Goal: Task Accomplishment & Management: Use online tool/utility

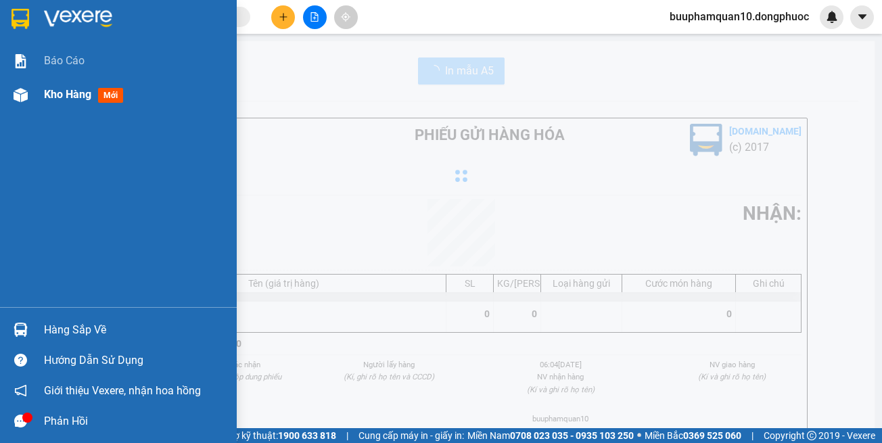
click at [30, 95] on div at bounding box center [21, 95] width 24 height 24
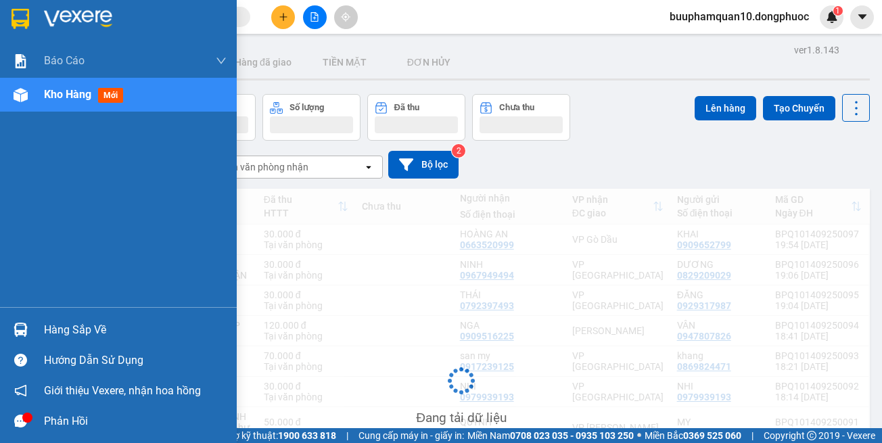
click at [338, 166] on div "Chọn văn phòng nhận" at bounding box center [286, 167] width 156 height 22
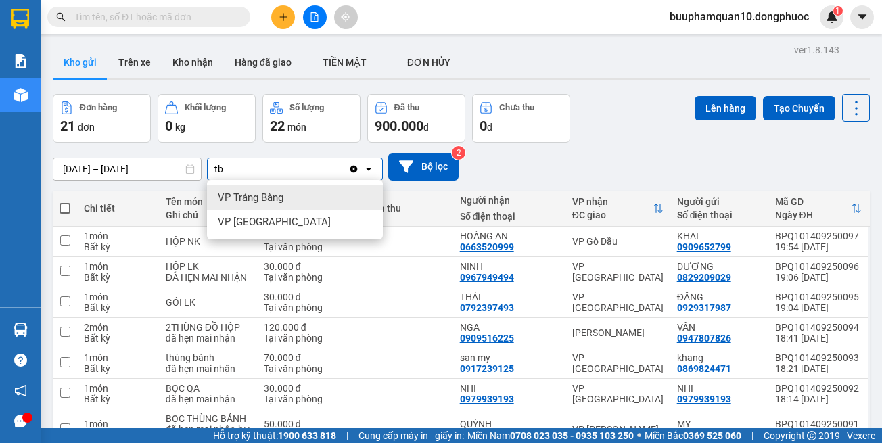
type input "tb"
click at [301, 198] on div "VP Trảng Bàng" at bounding box center [295, 197] width 176 height 24
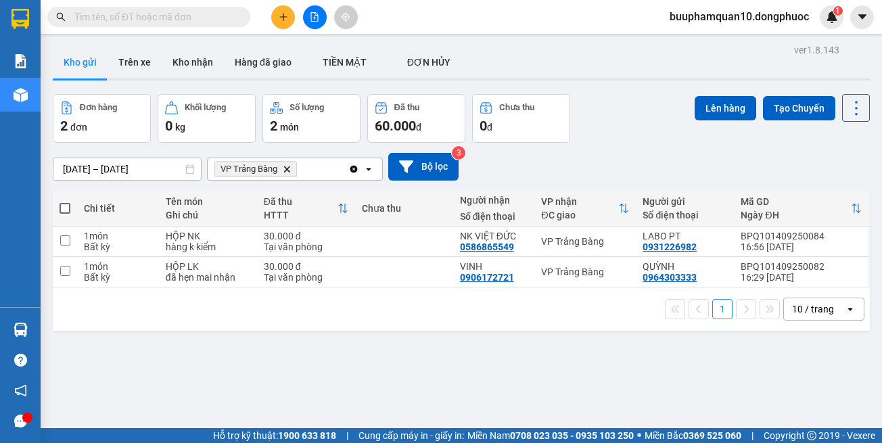
click at [797, 304] on div "10 / trang" at bounding box center [813, 309] width 42 height 14
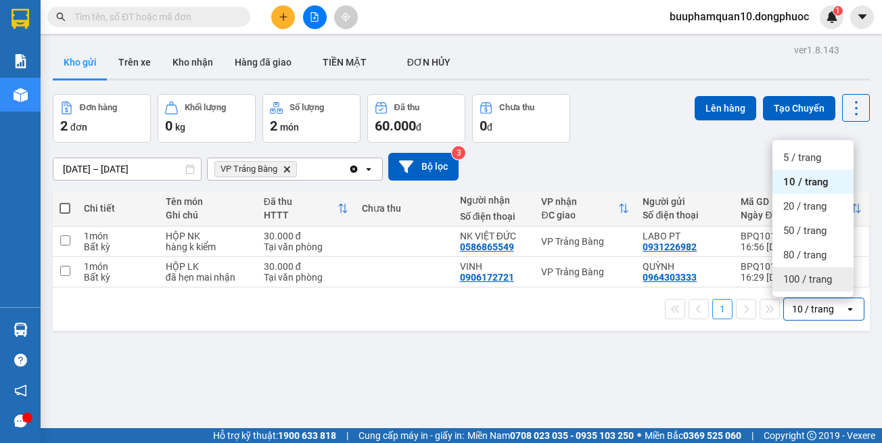
click at [783, 275] on span "100 / trang" at bounding box center [807, 280] width 49 height 14
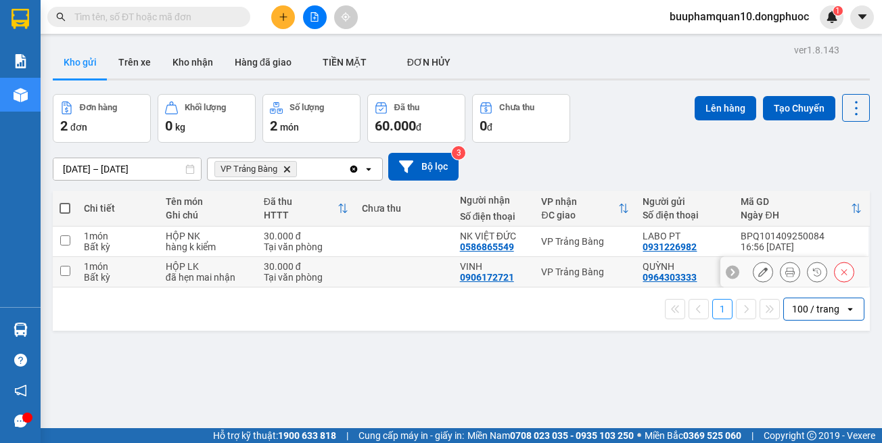
drag, startPoint x: 597, startPoint y: 267, endPoint x: 611, endPoint y: 242, distance: 29.1
click at [598, 267] on div "VP Trảng Bàng" at bounding box center [585, 272] width 88 height 11
checkbox input "true"
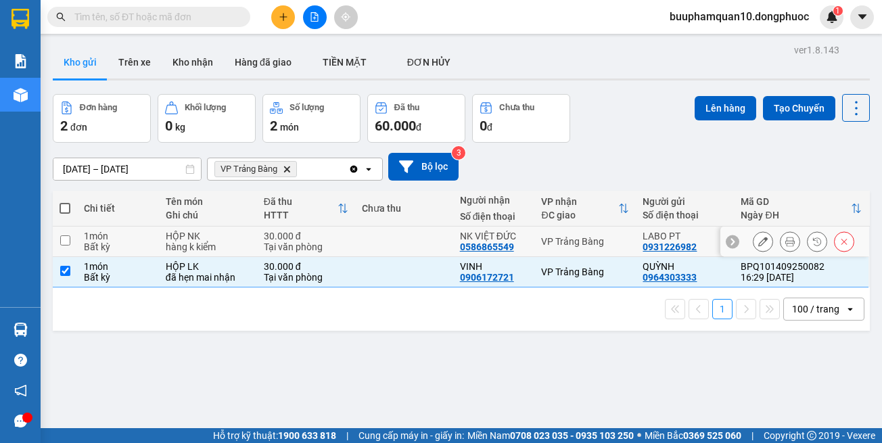
drag, startPoint x: 611, startPoint y: 237, endPoint x: 622, endPoint y: 214, distance: 26.0
click at [611, 236] on div "VP Trảng Bàng" at bounding box center [585, 241] width 88 height 11
checkbox input "true"
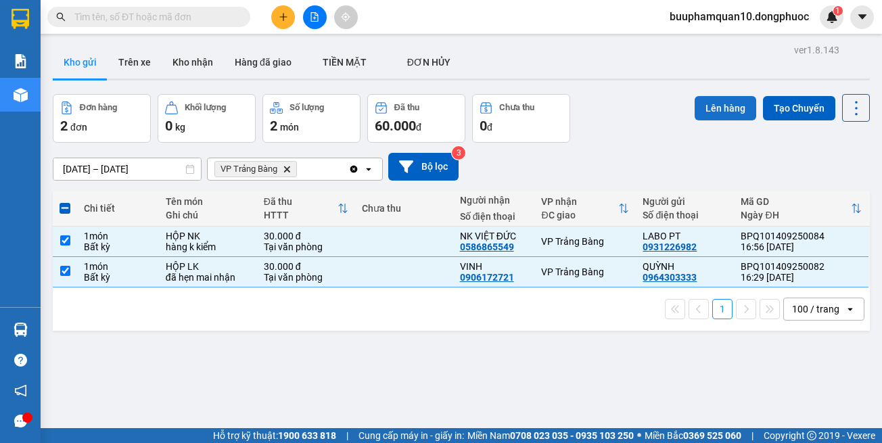
click at [712, 113] on button "Lên hàng" at bounding box center [726, 108] width 62 height 24
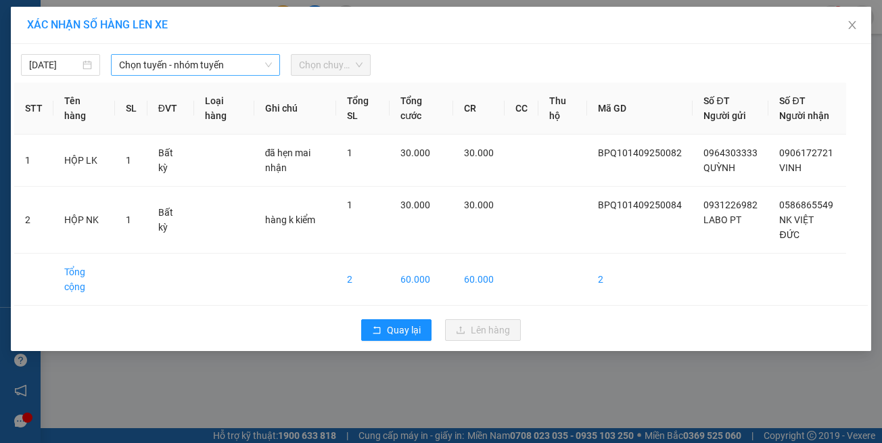
drag, startPoint x: 193, startPoint y: 64, endPoint x: 198, endPoint y: 76, distance: 12.4
click at [193, 64] on span "Chọn tuyến - nhóm tuyến" at bounding box center [195, 65] width 153 height 20
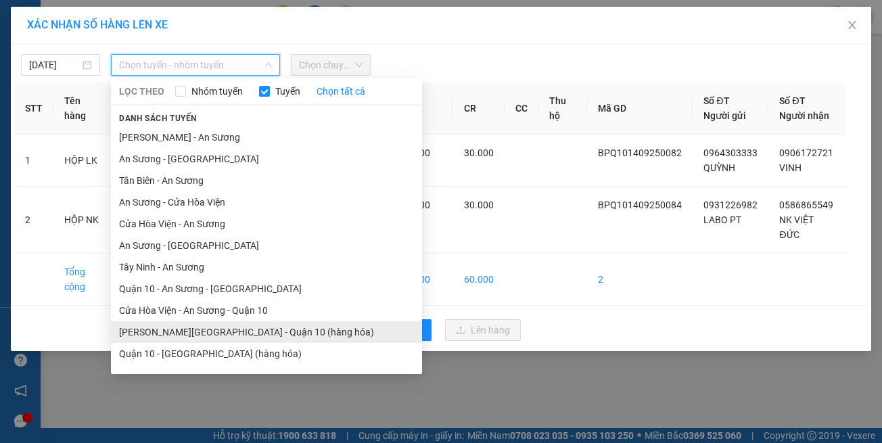
scroll to position [60, 0]
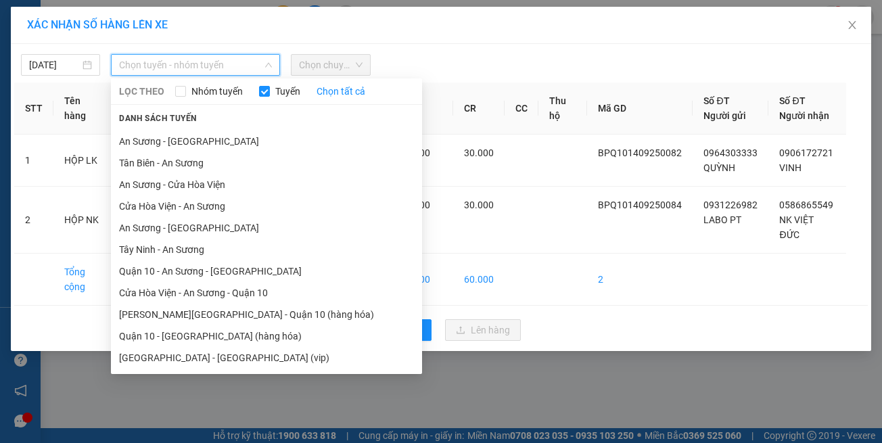
click at [202, 352] on li "Hồ Chí Minh - Tây Ninh (vip)" at bounding box center [266, 358] width 311 height 22
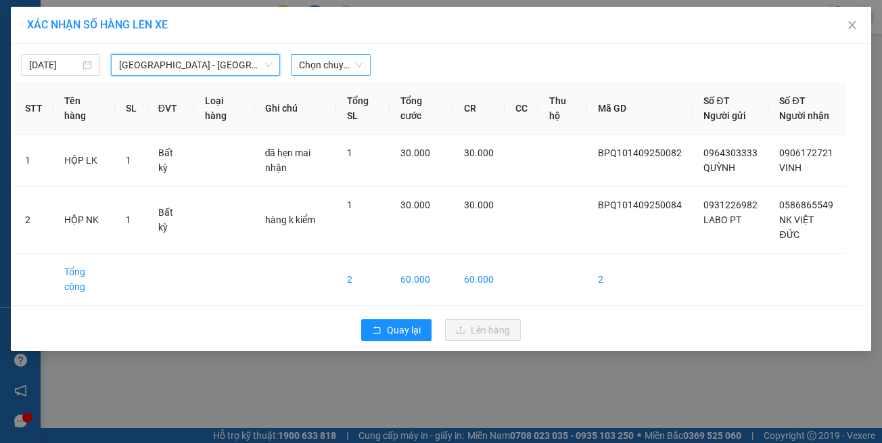
click at [332, 60] on span "Chọn chuyến" at bounding box center [330, 65] width 63 height 20
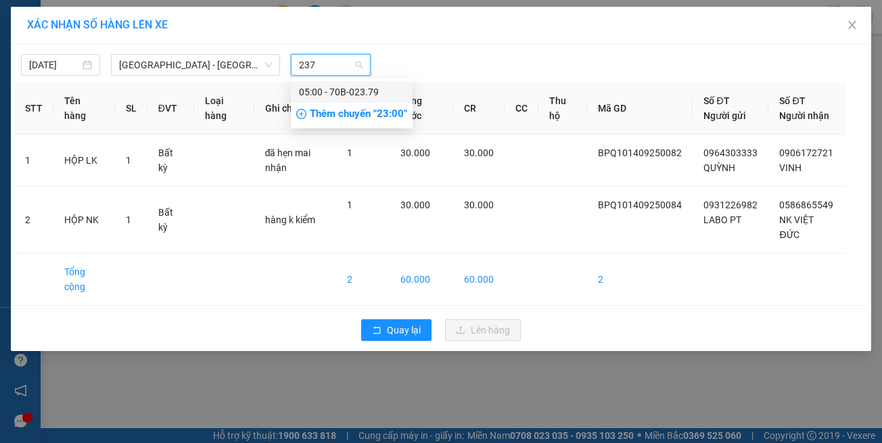
type input "2379"
click at [346, 97] on div "05:00 - 70B-023.79" at bounding box center [352, 92] width 106 height 15
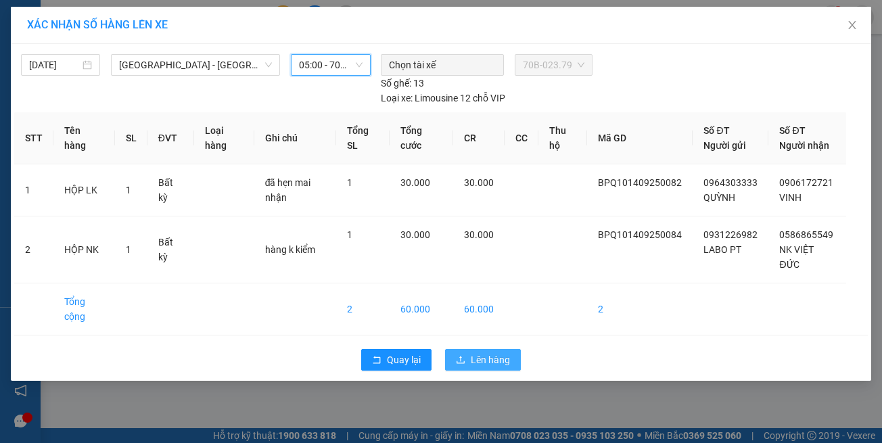
click at [491, 352] on span "Lên hàng" at bounding box center [490, 359] width 39 height 15
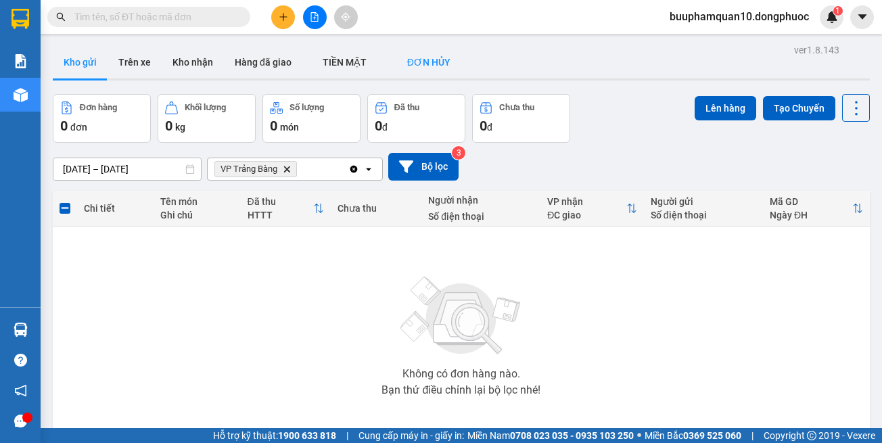
drag, startPoint x: 157, startPoint y: 17, endPoint x: 402, endPoint y: 49, distance: 247.0
click at [158, 18] on input "text" at bounding box center [154, 16] width 160 height 15
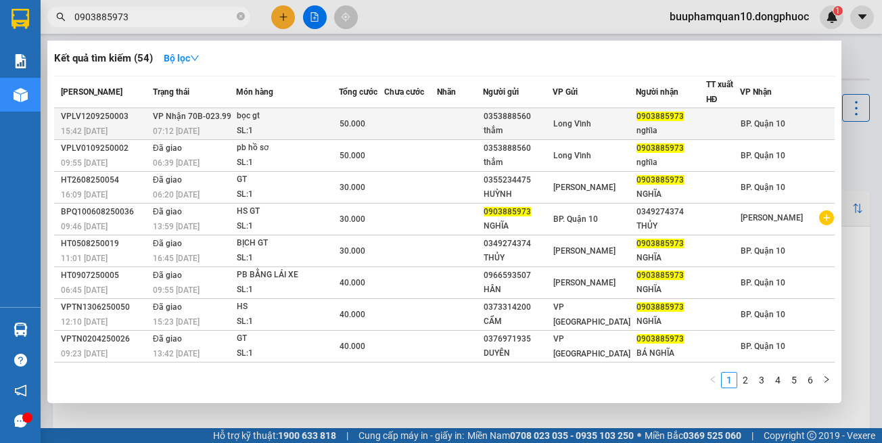
type input "0903885973"
click at [338, 128] on div "SL: 1" at bounding box center [287, 131] width 101 height 15
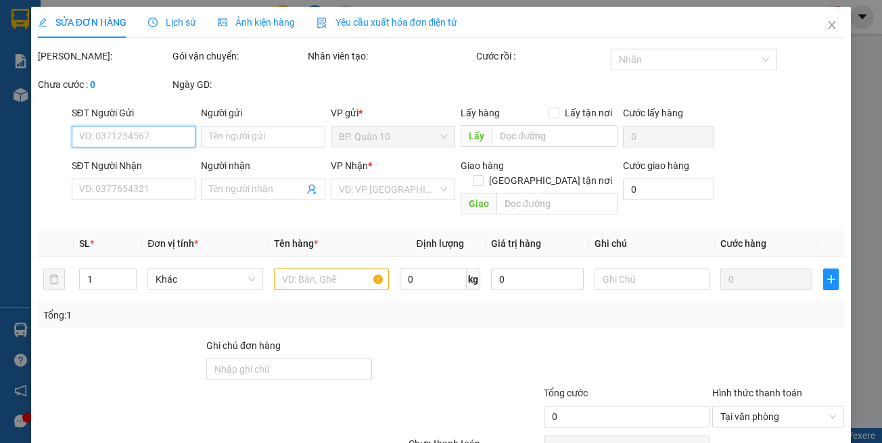
type input "0353888560"
type input "thắm"
type input "0903885973"
type input "nghĩa"
type input "50.000"
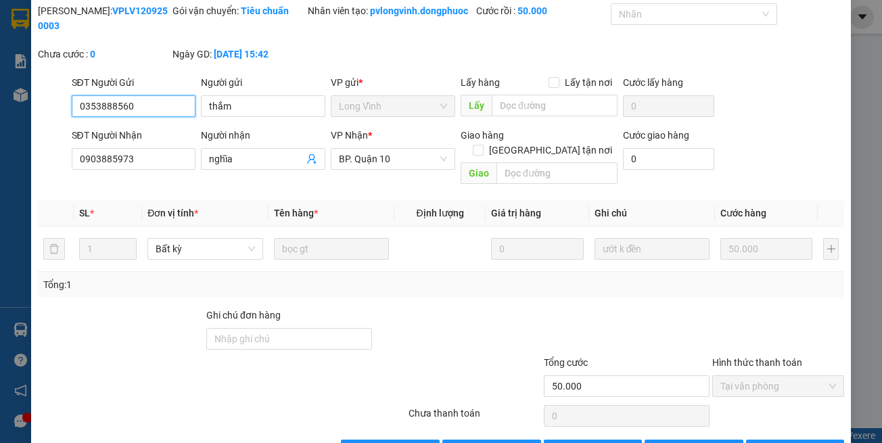
scroll to position [90, 0]
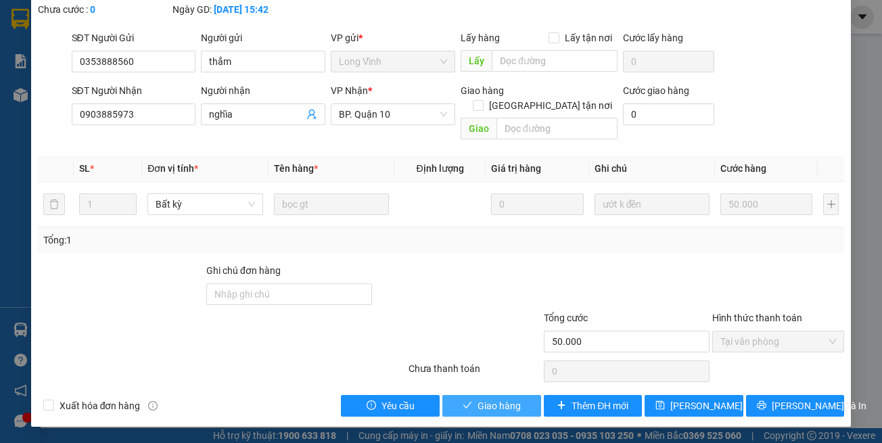
click at [483, 406] on span "Giao hàng" at bounding box center [499, 405] width 43 height 15
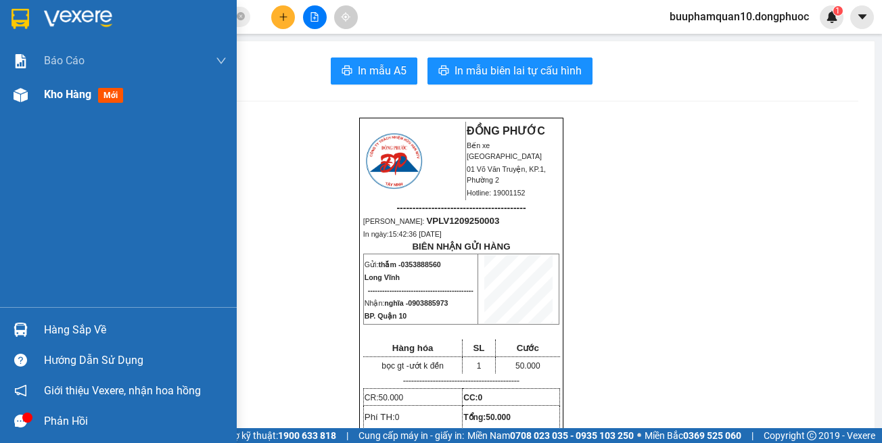
click at [19, 85] on div at bounding box center [21, 95] width 24 height 24
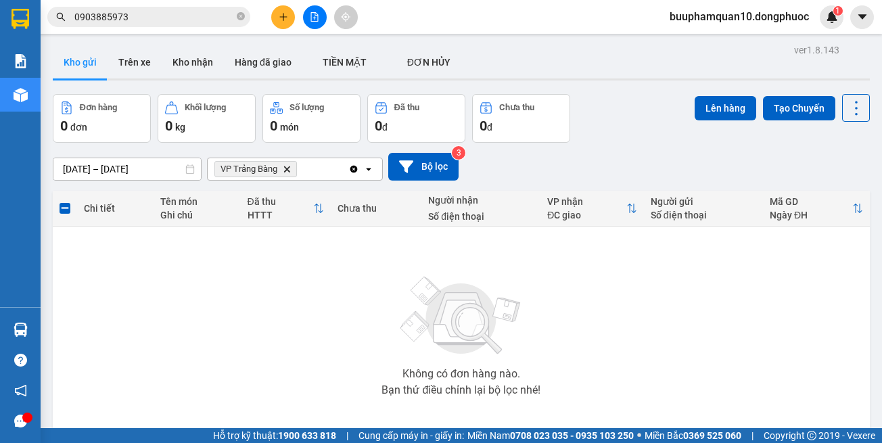
click at [285, 166] on icon "Delete" at bounding box center [287, 169] width 8 height 8
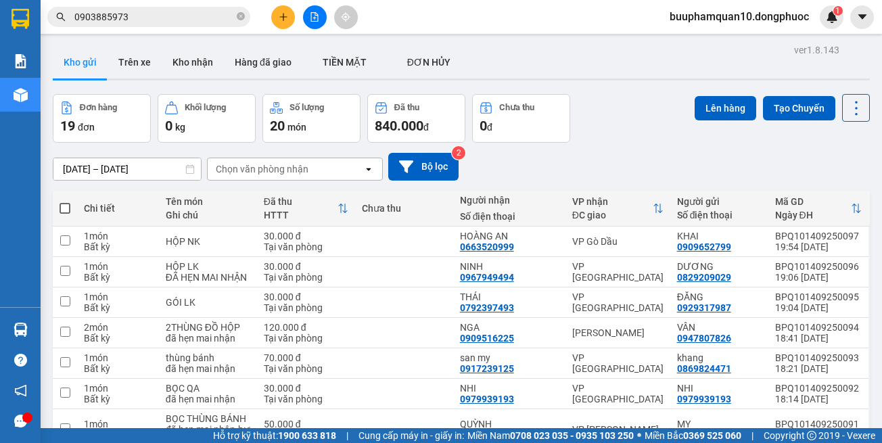
click at [286, 169] on div "Chọn văn phòng nhận" at bounding box center [262, 169] width 93 height 14
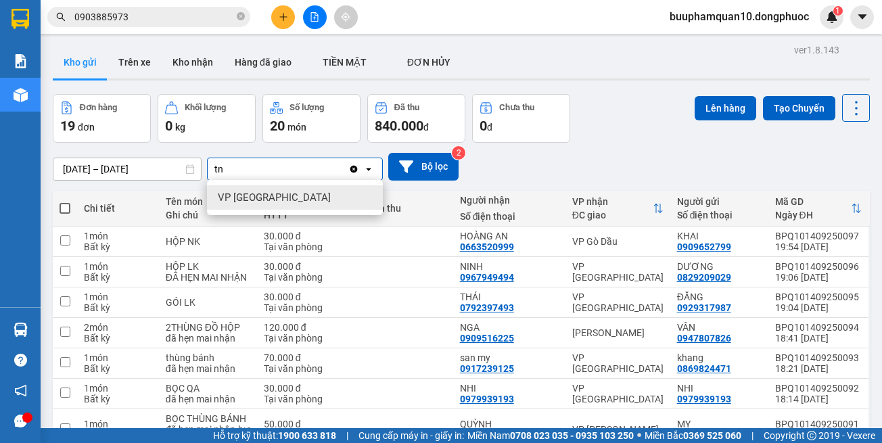
type input "tn"
click at [285, 196] on div "VP Tây Ninh" at bounding box center [295, 197] width 176 height 24
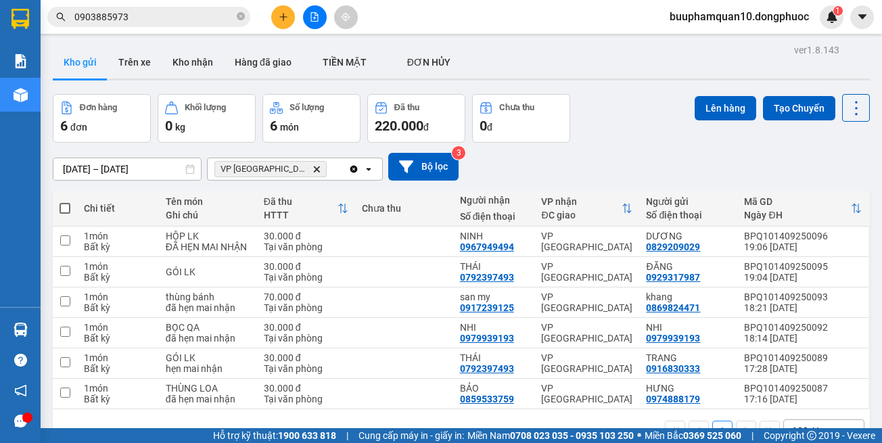
click at [66, 208] on span at bounding box center [65, 208] width 11 height 11
click at [65, 202] on input "checkbox" at bounding box center [65, 202] width 0 height 0
checkbox input "true"
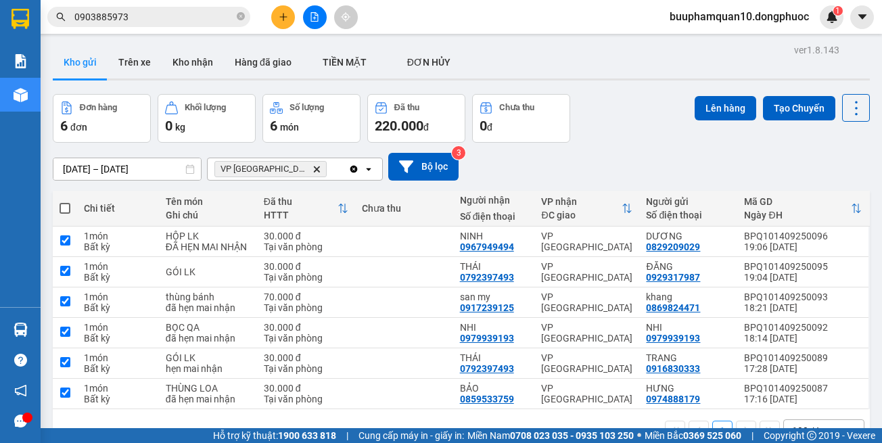
checkbox input "true"
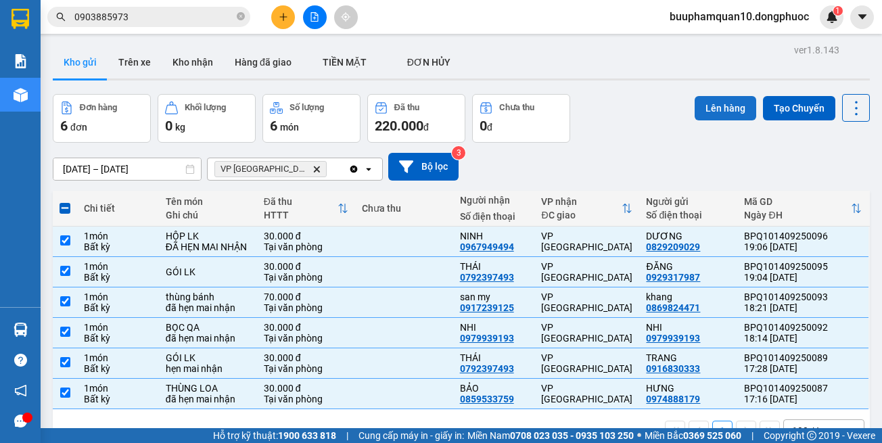
click at [695, 103] on button "Lên hàng" at bounding box center [726, 108] width 62 height 24
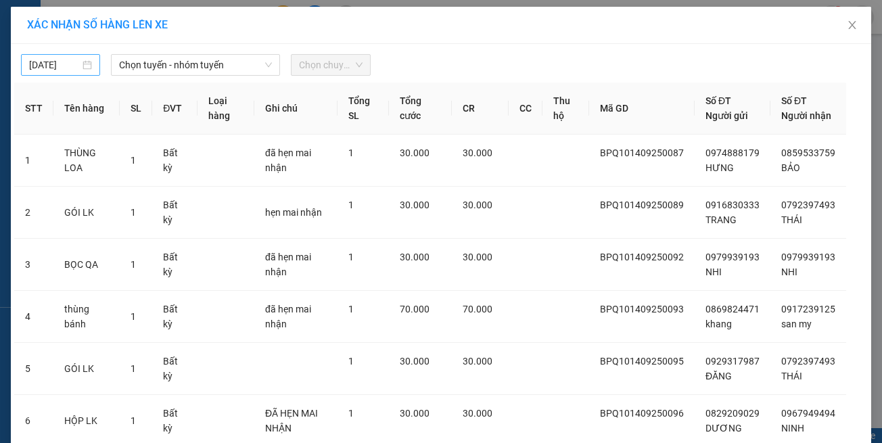
click at [66, 58] on body "Kết quả tìm kiếm ( 54 ) Bộ lọc Mã ĐH Trạng thái Món hàng Tổng cước Chưa cước Nh…" at bounding box center [441, 221] width 882 height 443
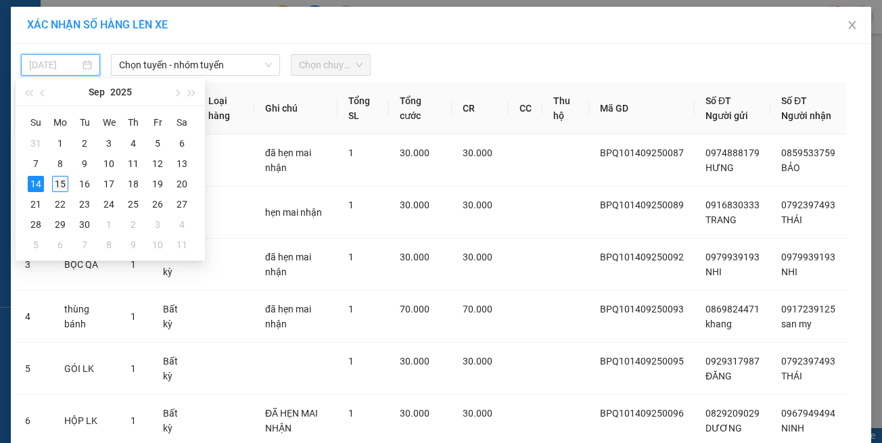
drag, startPoint x: 58, startPoint y: 184, endPoint x: 87, endPoint y: 129, distance: 62.0
click at [57, 184] on div "15" at bounding box center [60, 184] width 16 height 16
type input "15/09/2025"
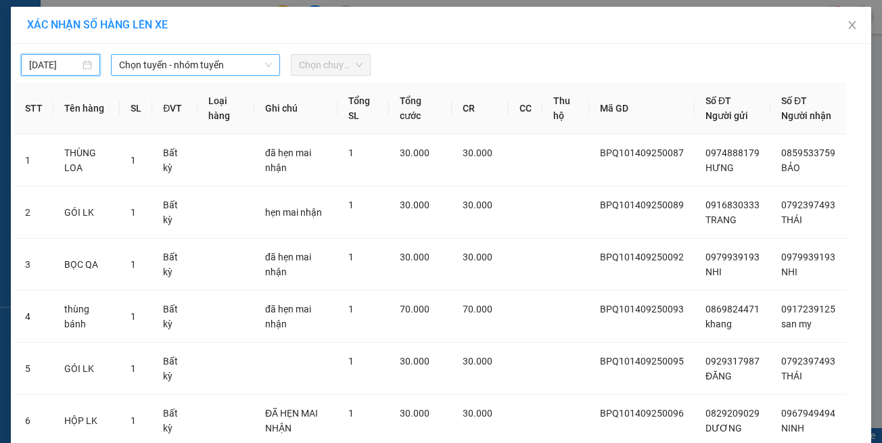
drag, startPoint x: 151, startPoint y: 68, endPoint x: 163, endPoint y: 70, distance: 12.3
click at [152, 68] on span "Chọn tuyến - nhóm tuyến" at bounding box center [195, 65] width 153 height 20
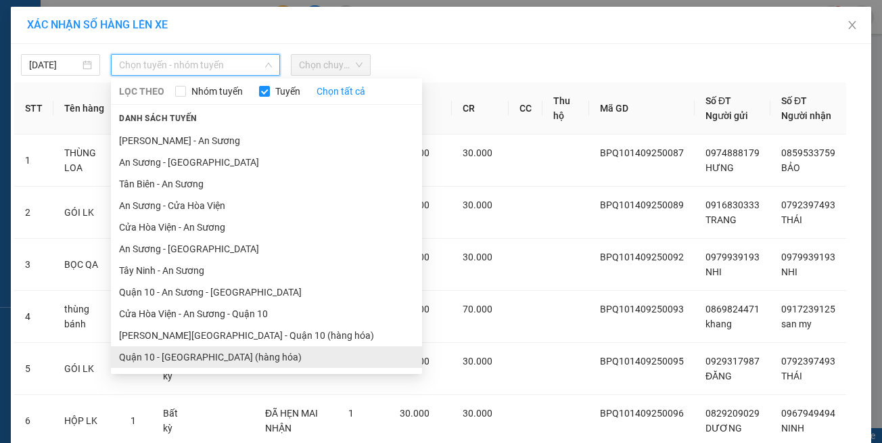
scroll to position [60, 0]
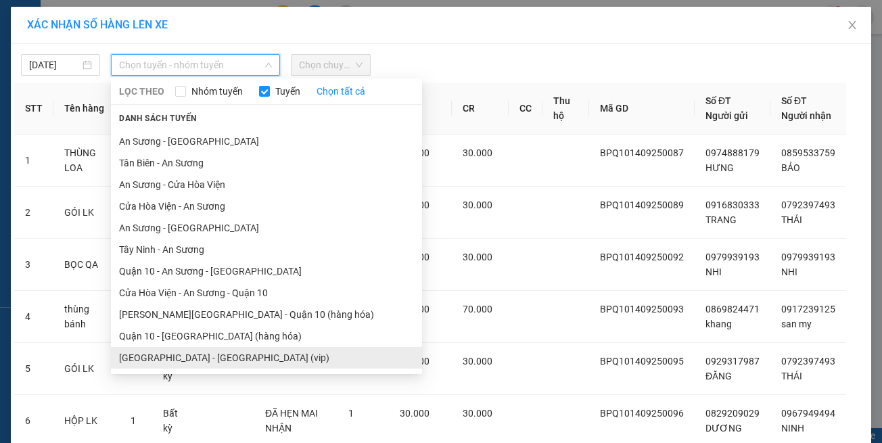
drag, startPoint x: 247, startPoint y: 362, endPoint x: 247, endPoint y: 330, distance: 31.8
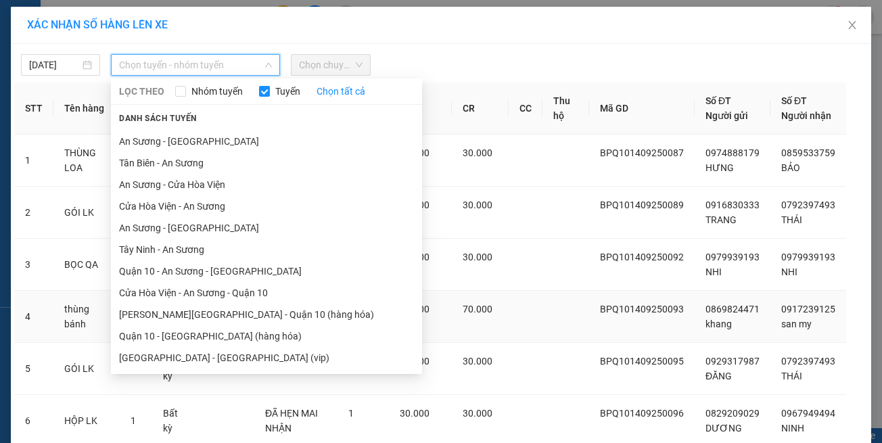
click at [247, 361] on li "Hồ Chí Minh - Tây Ninh (vip)" at bounding box center [266, 358] width 311 height 22
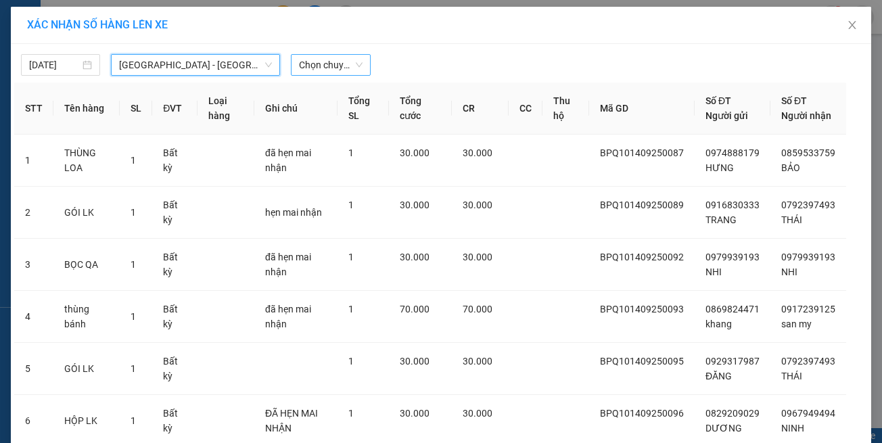
click at [333, 70] on span "Chọn chuyến" at bounding box center [330, 65] width 63 height 20
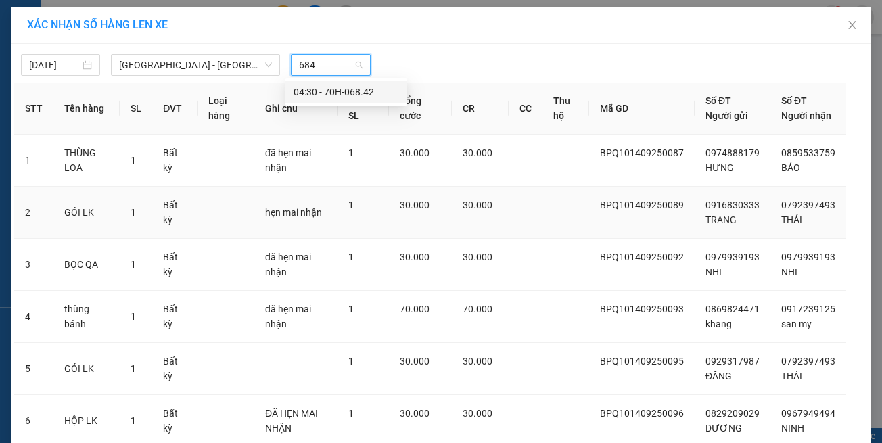
type input "6842"
click at [309, 97] on div "04:30 - 70H-068.42" at bounding box center [347, 92] width 106 height 15
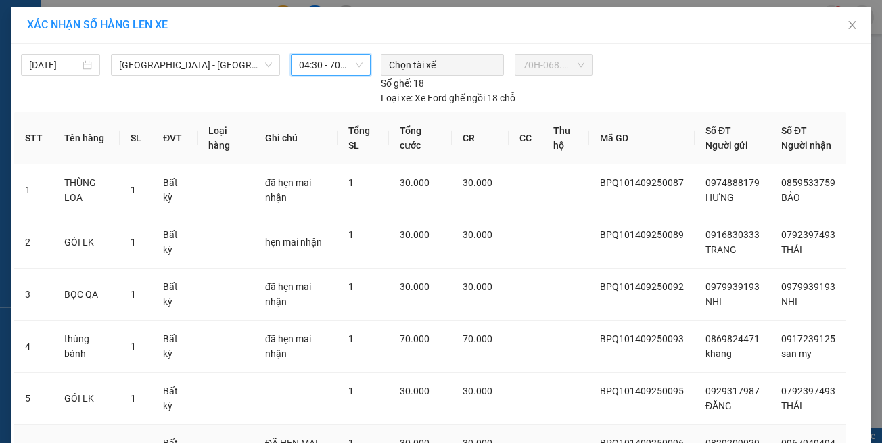
scroll to position [147, 0]
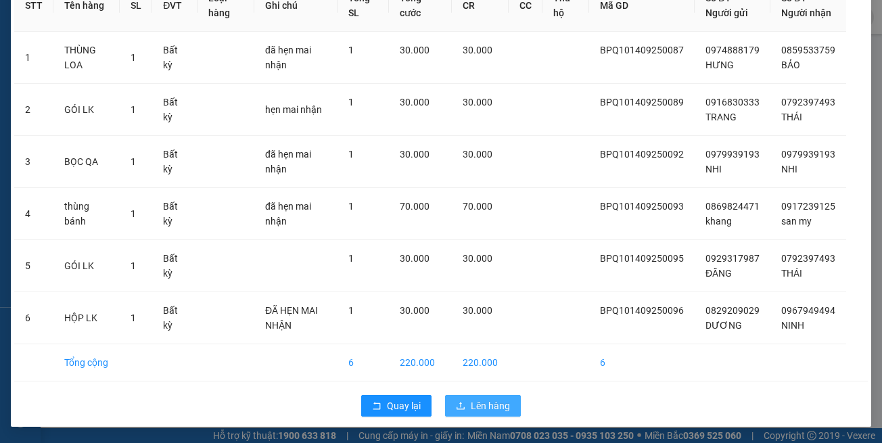
click at [467, 396] on button "Lên hàng" at bounding box center [483, 406] width 76 height 22
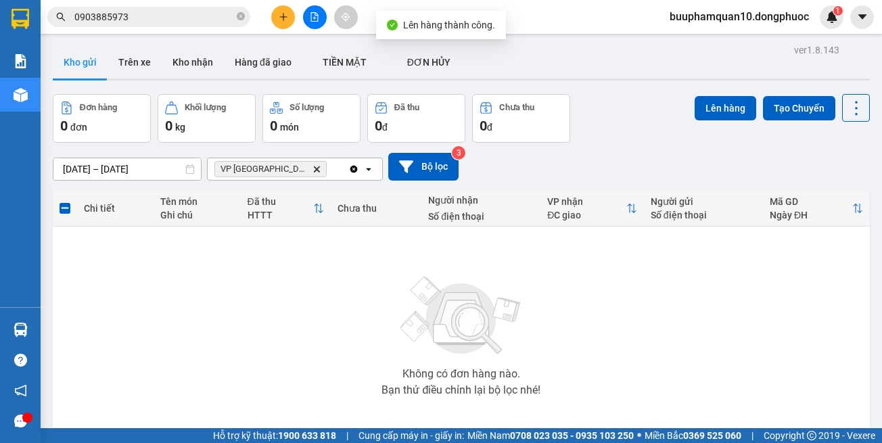
click at [313, 168] on icon "Delete" at bounding box center [317, 169] width 8 height 8
click at [275, 168] on div "Chọn văn phòng nhận" at bounding box center [262, 169] width 93 height 14
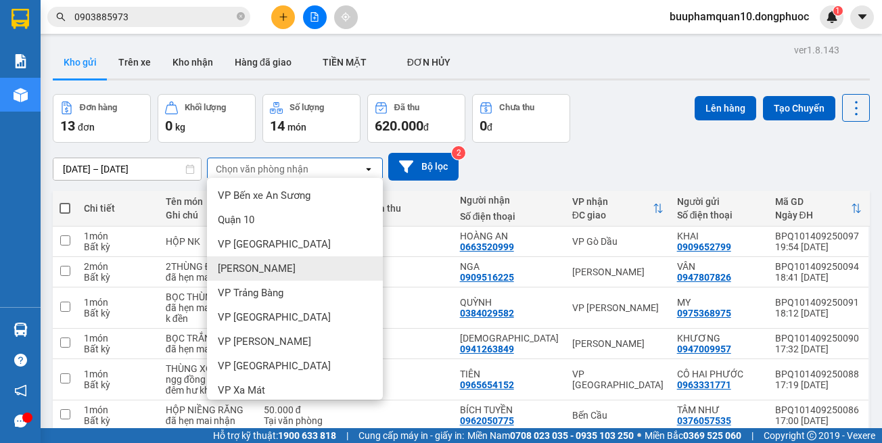
click at [261, 273] on span "Hòa Thành" at bounding box center [257, 269] width 78 height 14
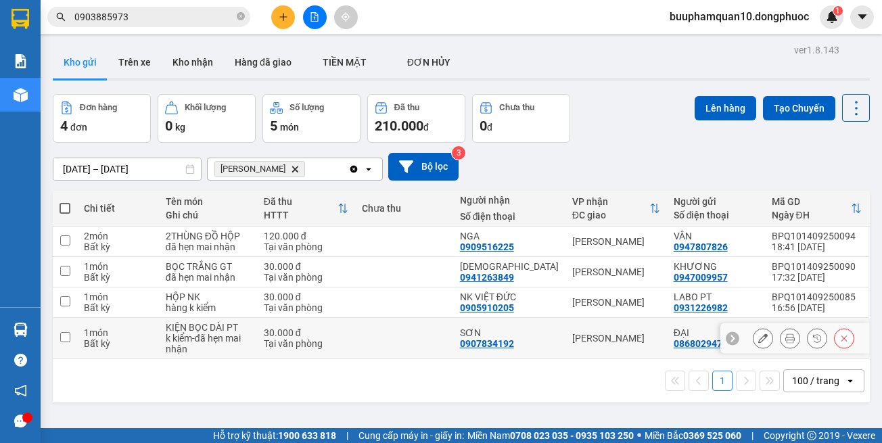
drag, startPoint x: 436, startPoint y: 333, endPoint x: 419, endPoint y: 312, distance: 26.9
click at [435, 333] on td at bounding box center [404, 338] width 98 height 41
checkbox input "true"
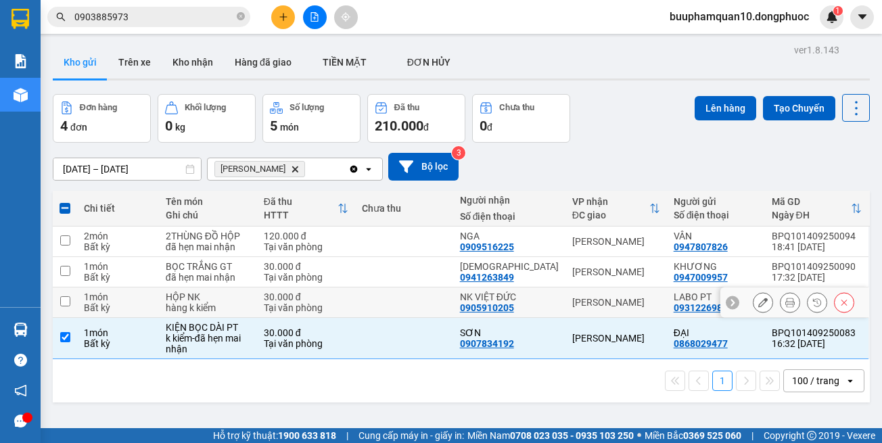
drag, startPoint x: 414, startPoint y: 295, endPoint x: 405, endPoint y: 261, distance: 35.1
click at [414, 293] on td at bounding box center [404, 303] width 98 height 30
checkbox input "true"
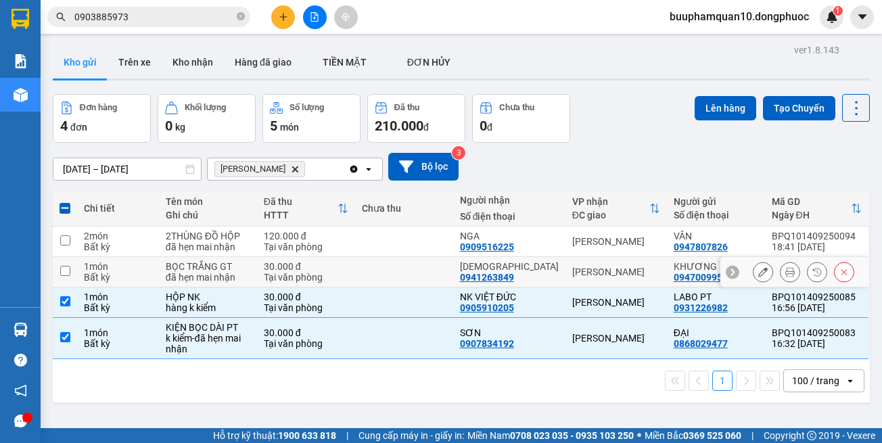
drag, startPoint x: 403, startPoint y: 260, endPoint x: 400, endPoint y: 229, distance: 31.2
click at [402, 255] on tbody "2 món Bất kỳ 2THÙNG ĐỒ HỘP đã hẹn mai nhận 120.000 đ Tại văn phòng NGA 09095162…" at bounding box center [461, 293] width 817 height 133
click at [399, 225] on th "Chưa thu" at bounding box center [404, 209] width 98 height 36
click at [399, 263] on td at bounding box center [404, 272] width 98 height 30
checkbox input "true"
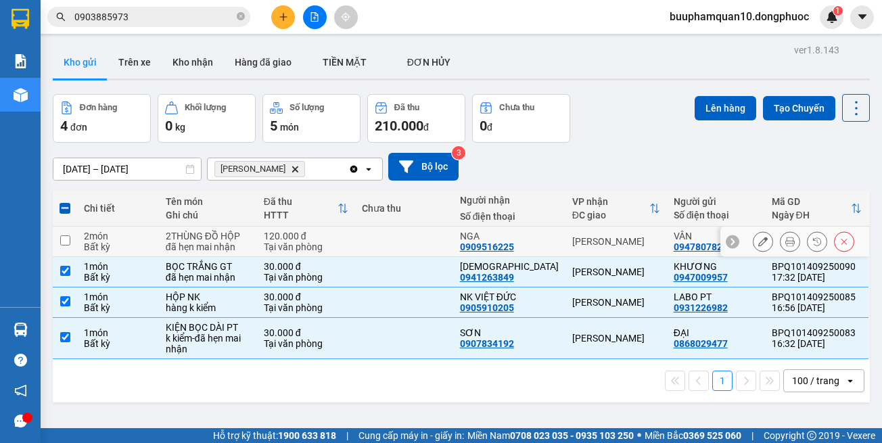
click at [405, 242] on td at bounding box center [404, 242] width 98 height 30
checkbox input "true"
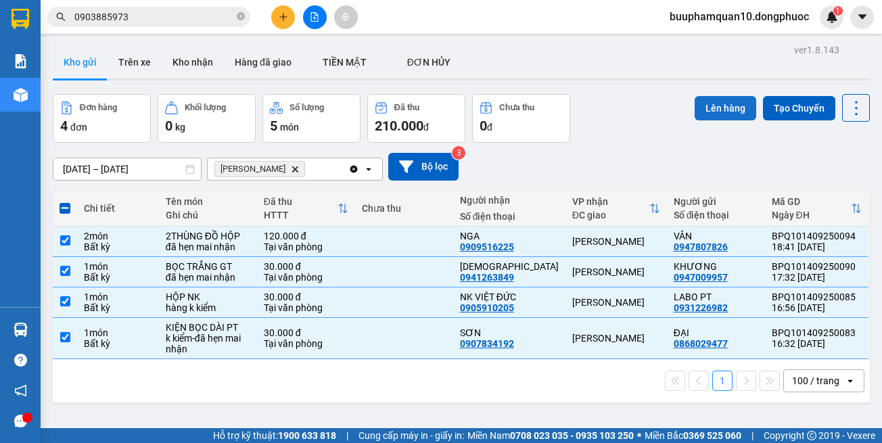
click at [713, 111] on button "Lên hàng" at bounding box center [726, 108] width 62 height 24
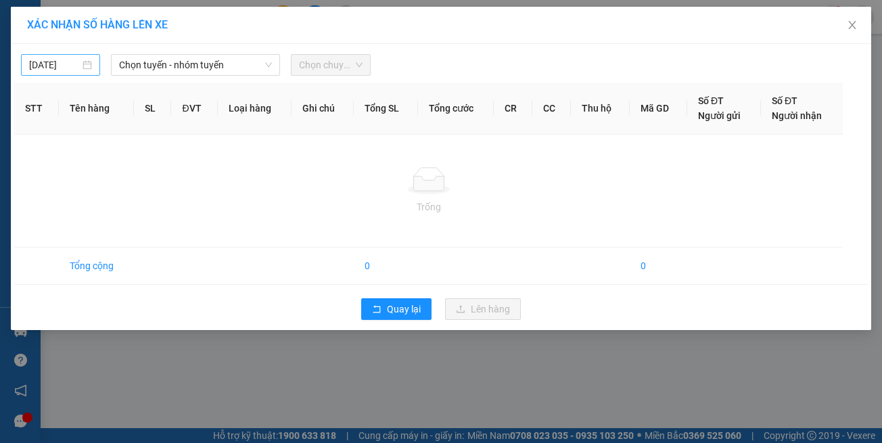
click at [38, 64] on input "14/09/2025" at bounding box center [54, 65] width 51 height 15
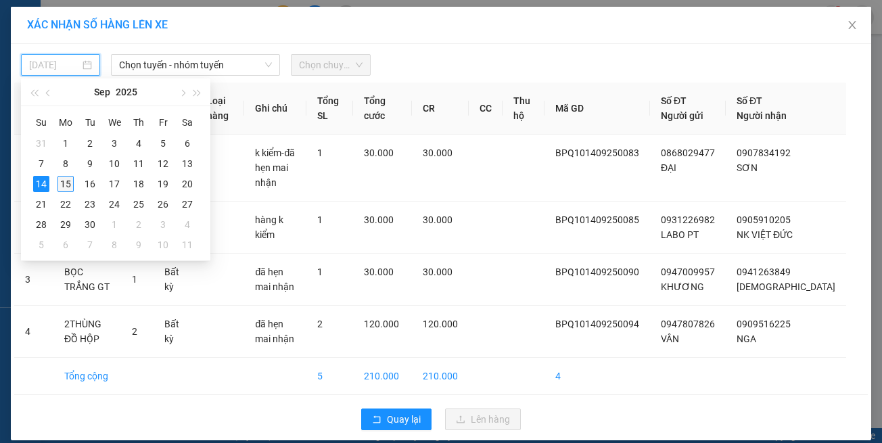
drag, startPoint x: 66, startPoint y: 184, endPoint x: 108, endPoint y: 105, distance: 89.6
click at [65, 183] on div "15" at bounding box center [66, 184] width 16 height 16
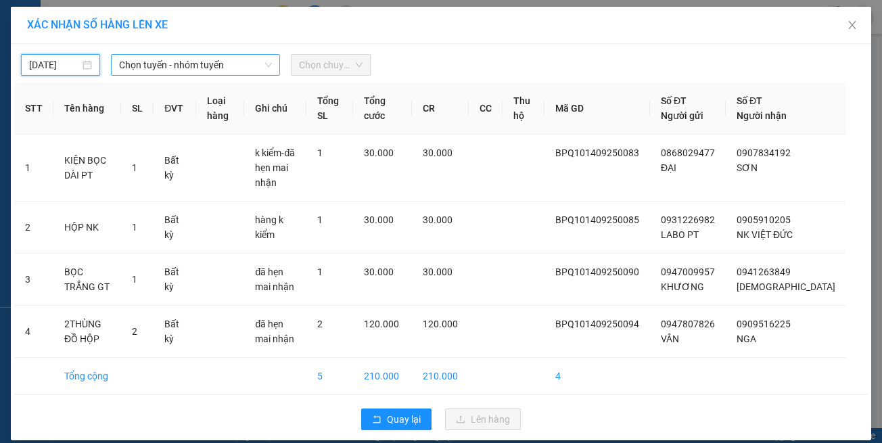
drag, startPoint x: 157, startPoint y: 66, endPoint x: 175, endPoint y: 72, distance: 19.1
click at [158, 66] on span "Chọn tuyến - nhóm tuyến" at bounding box center [195, 65] width 153 height 20
type input "15/09/2025"
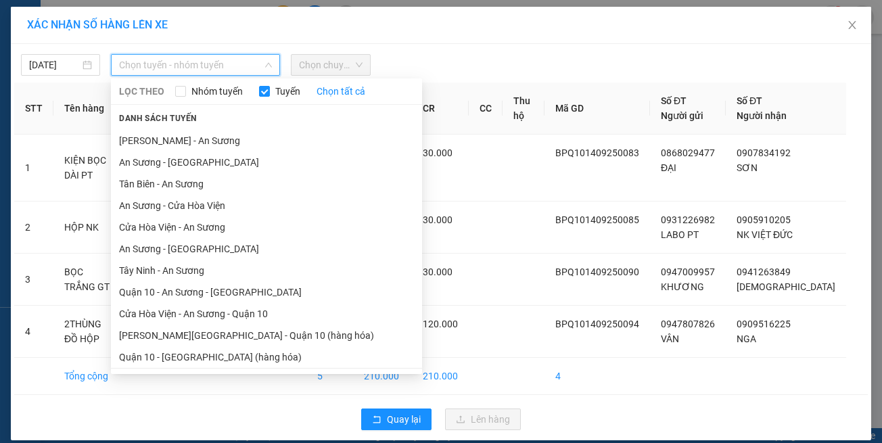
scroll to position [60, 0]
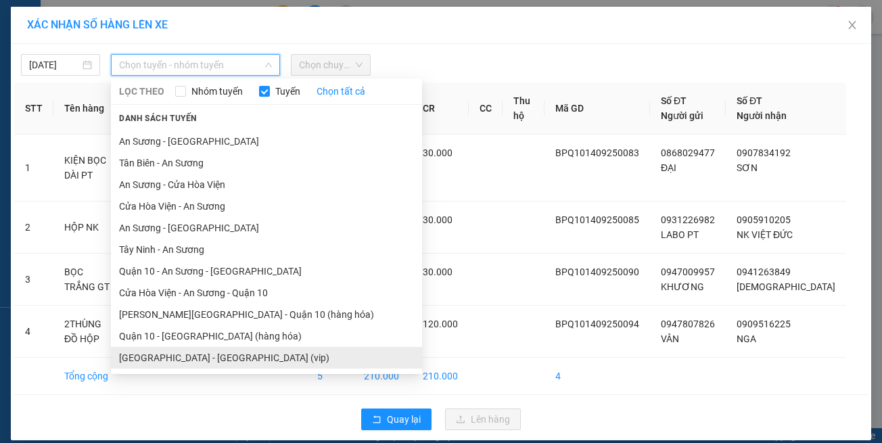
drag, startPoint x: 219, startPoint y: 349, endPoint x: 220, endPoint y: 342, distance: 6.8
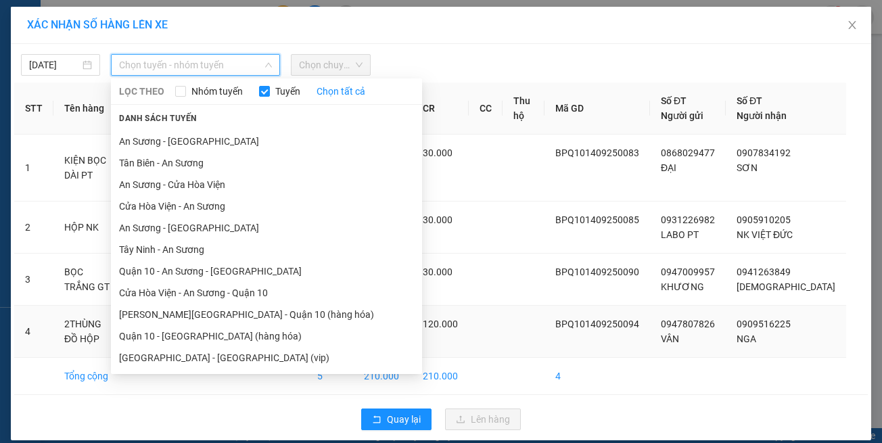
click at [219, 348] on li "Hồ Chí Minh - Tây Ninh (vip)" at bounding box center [266, 358] width 311 height 22
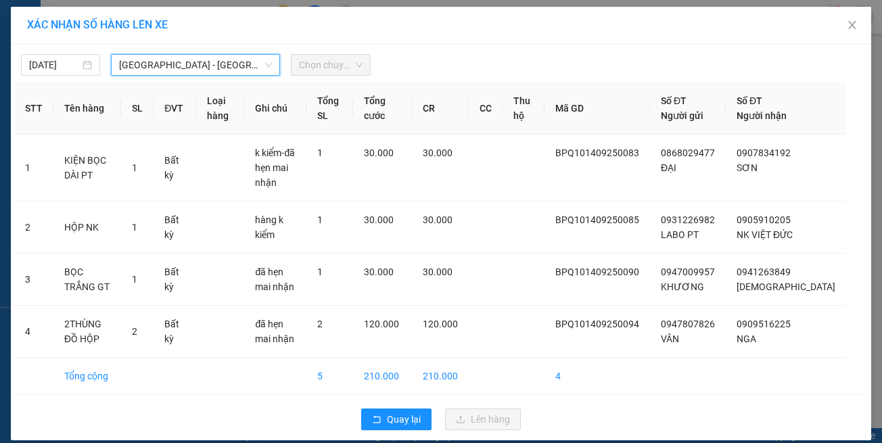
click at [312, 72] on span "Chọn chuyến" at bounding box center [330, 65] width 63 height 20
click at [315, 58] on span "Chọn chuyến" at bounding box center [330, 65] width 63 height 20
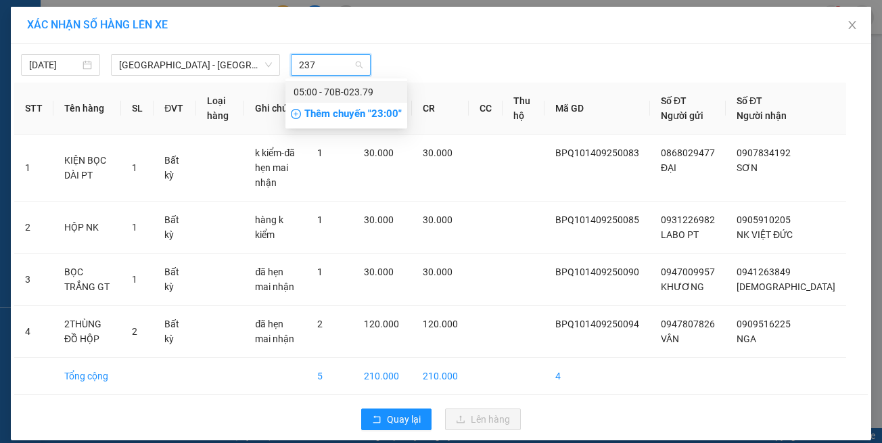
type input "2379"
click at [336, 88] on div "05:00 - 70B-023.79" at bounding box center [347, 92] width 106 height 15
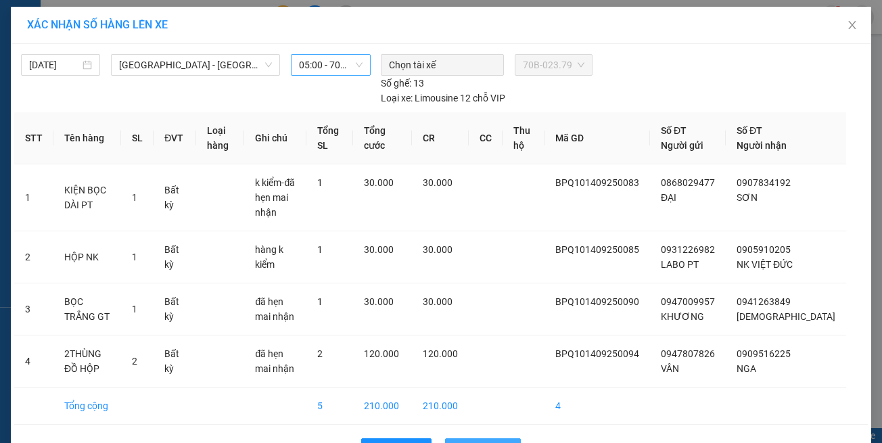
click at [471, 442] on span "Lên hàng" at bounding box center [490, 449] width 39 height 15
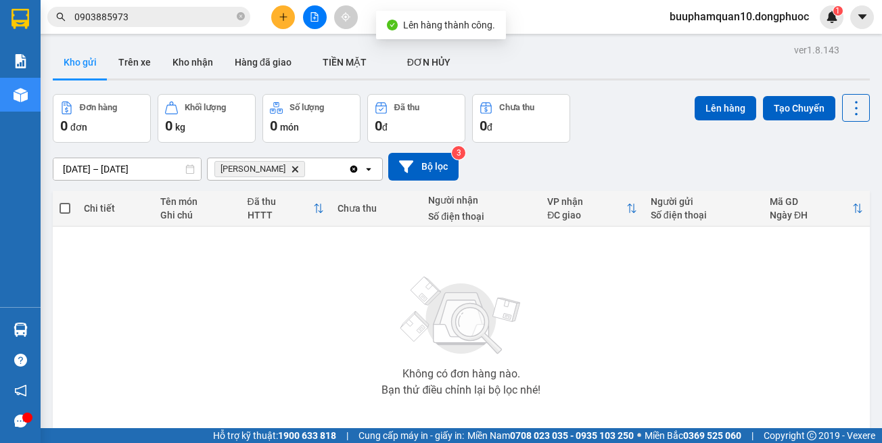
click at [291, 167] on icon "Delete" at bounding box center [295, 169] width 8 height 8
click at [273, 167] on div "Chọn văn phòng nhận" at bounding box center [262, 169] width 93 height 14
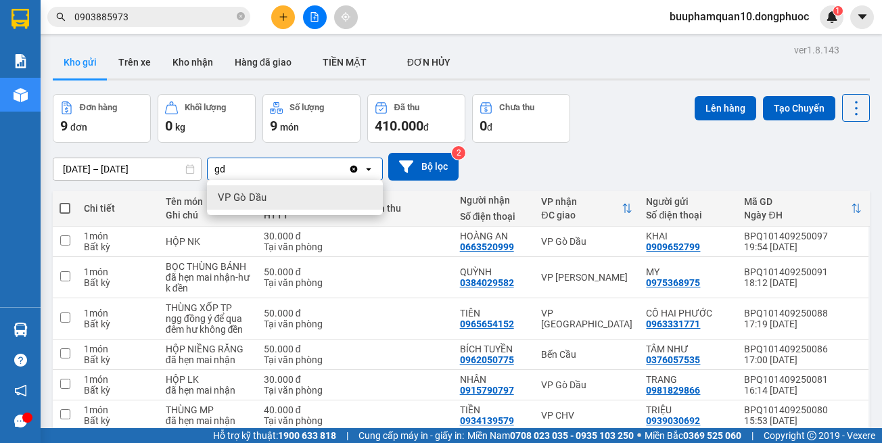
type input "gd"
click at [245, 191] on span "VP Gò Dầu" at bounding box center [242, 198] width 49 height 14
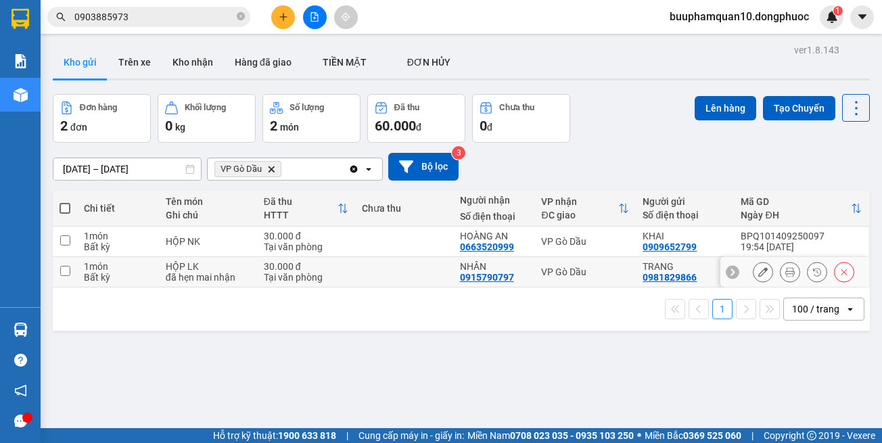
click at [363, 259] on td at bounding box center [404, 272] width 98 height 30
checkbox input "true"
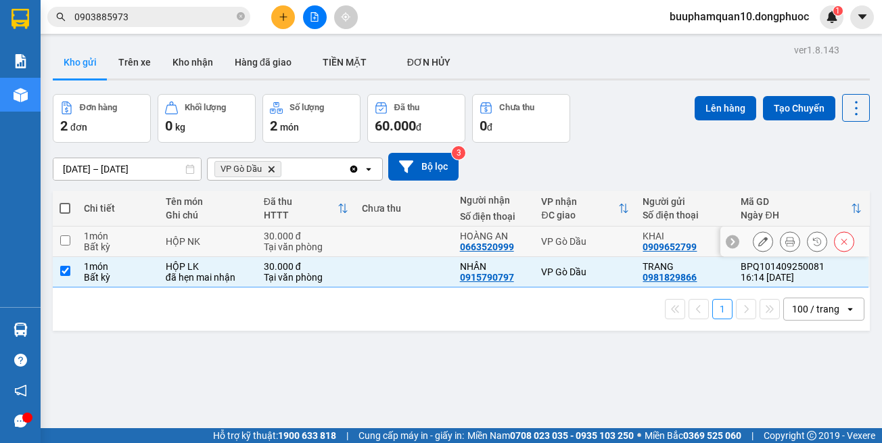
click at [357, 240] on td at bounding box center [404, 242] width 98 height 30
checkbox input "true"
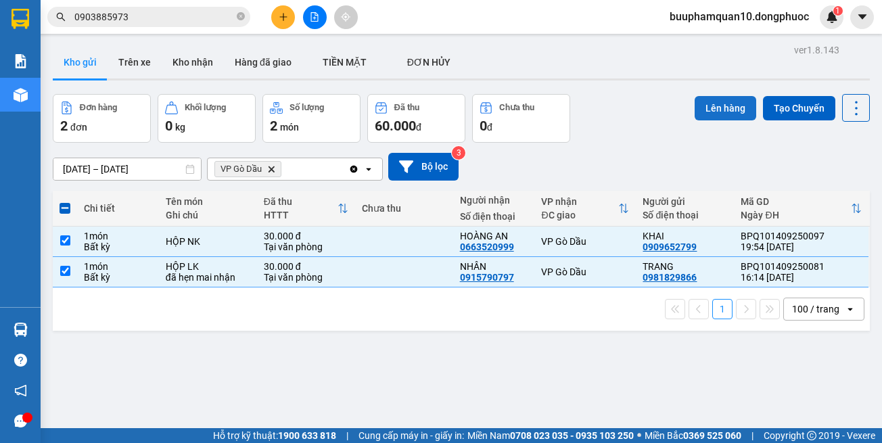
click at [714, 102] on button "Lên hàng" at bounding box center [726, 108] width 62 height 24
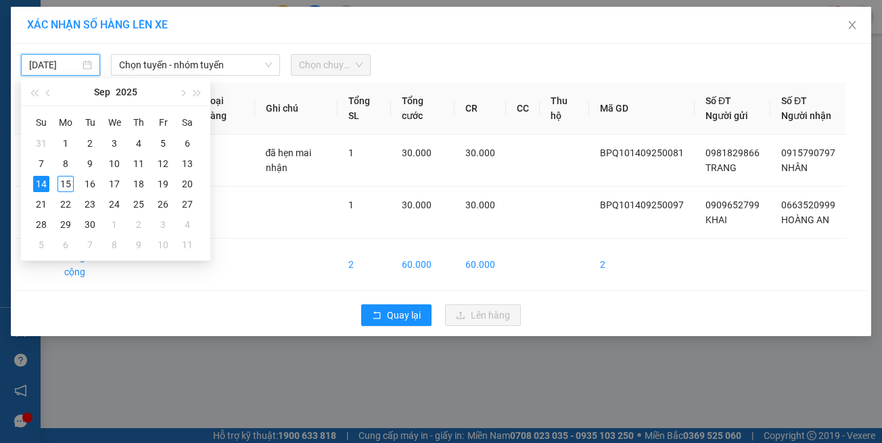
click at [72, 64] on input "14/09/2025" at bounding box center [54, 65] width 51 height 15
click at [72, 187] on div "15" at bounding box center [66, 184] width 16 height 16
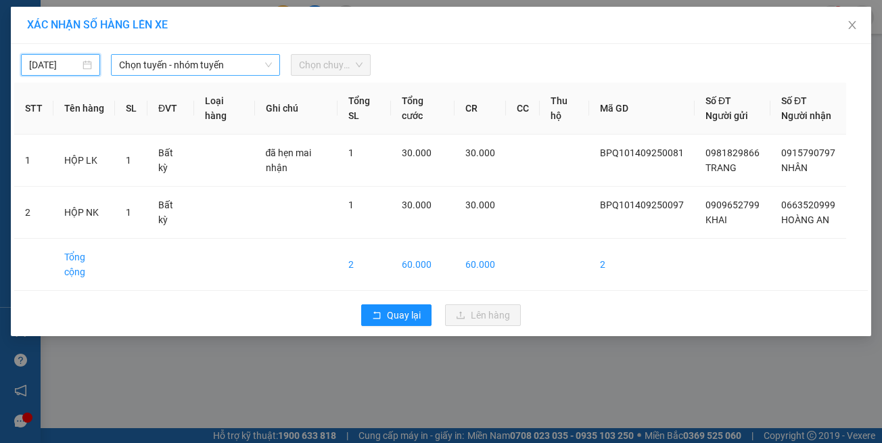
type input "15/09/2025"
drag, startPoint x: 167, startPoint y: 73, endPoint x: 179, endPoint y: 84, distance: 16.3
click at [168, 73] on span "Chọn tuyến - nhóm tuyến" at bounding box center [195, 65] width 153 height 20
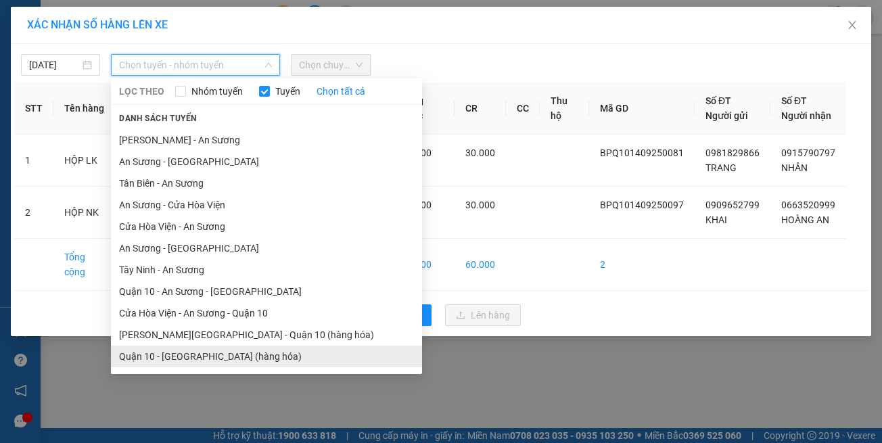
scroll to position [60, 0]
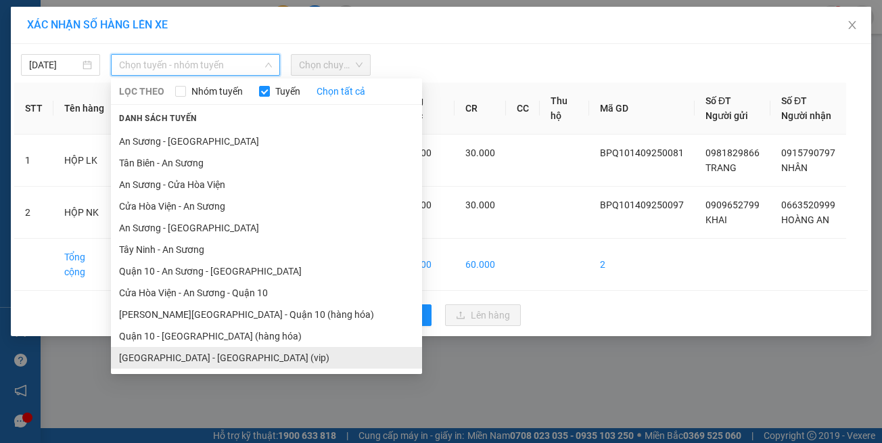
drag, startPoint x: 223, startPoint y: 362, endPoint x: 247, endPoint y: 265, distance: 100.4
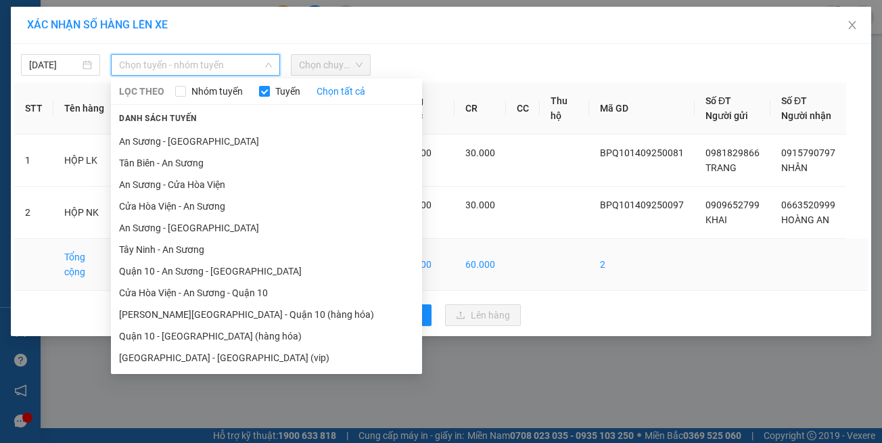
click at [223, 355] on li "Hồ Chí Minh - Tây Ninh (vip)" at bounding box center [266, 358] width 311 height 22
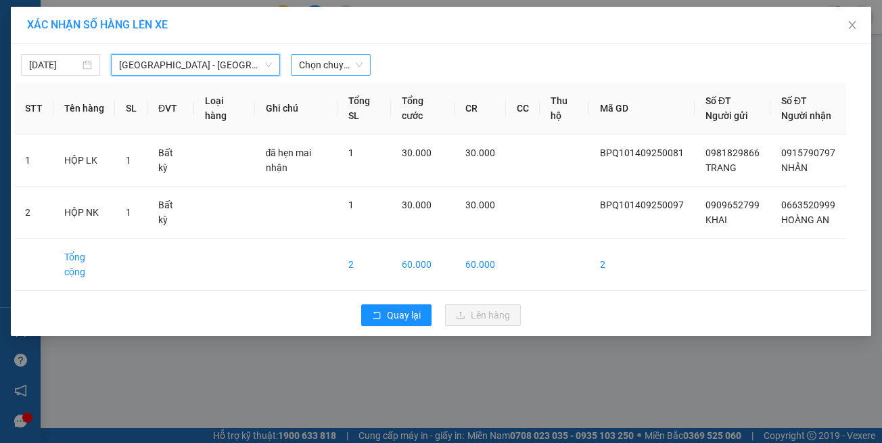
click at [337, 69] on span "Chọn chuyến" at bounding box center [330, 65] width 63 height 20
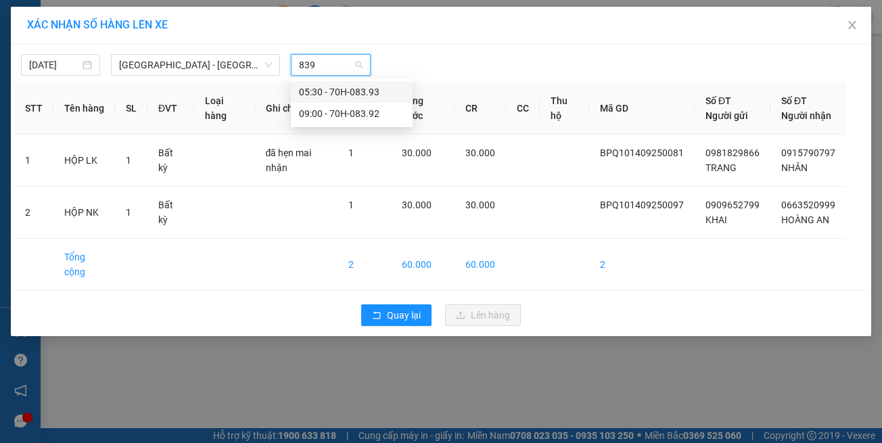
type input "8393"
click at [359, 83] on div "05:30 - 70H-083.93" at bounding box center [352, 92] width 122 height 22
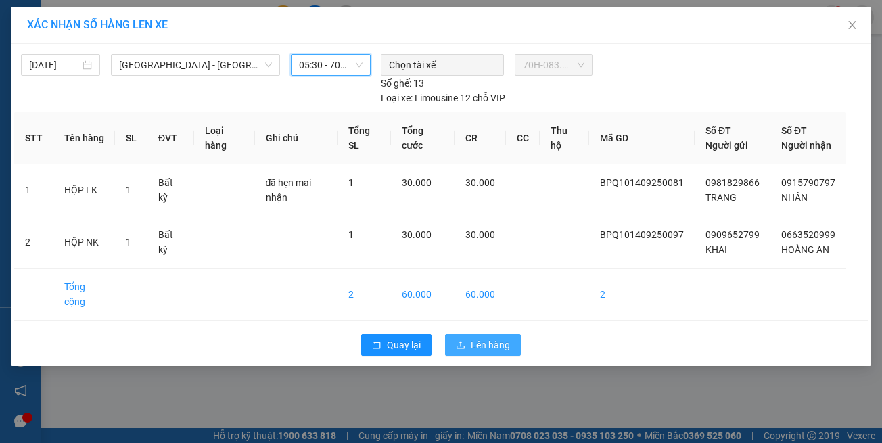
click at [485, 342] on span "Lên hàng" at bounding box center [490, 345] width 39 height 15
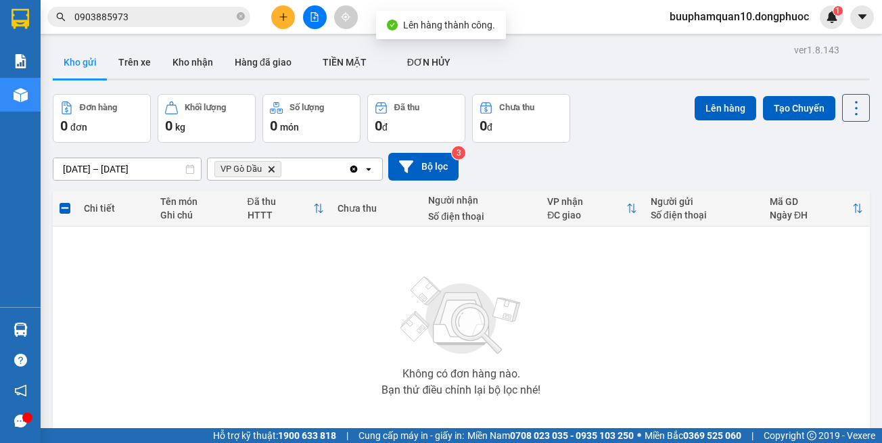
click at [272, 168] on icon "Delete" at bounding box center [271, 169] width 8 height 8
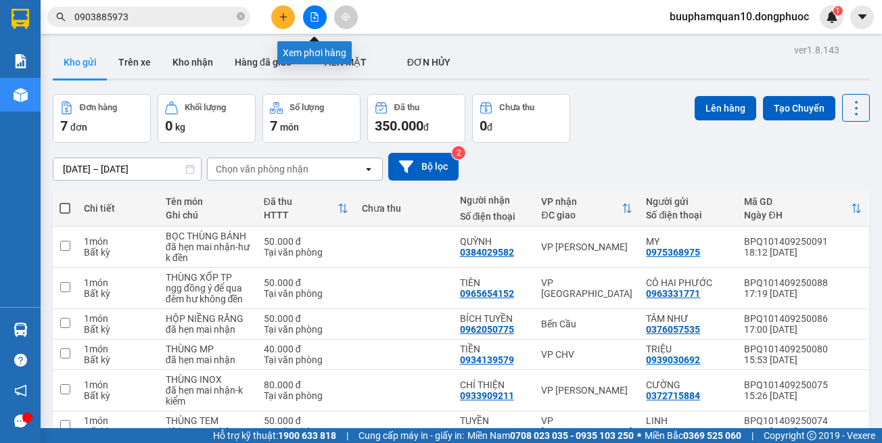
click at [315, 20] on icon "file-add" at bounding box center [314, 16] width 9 height 9
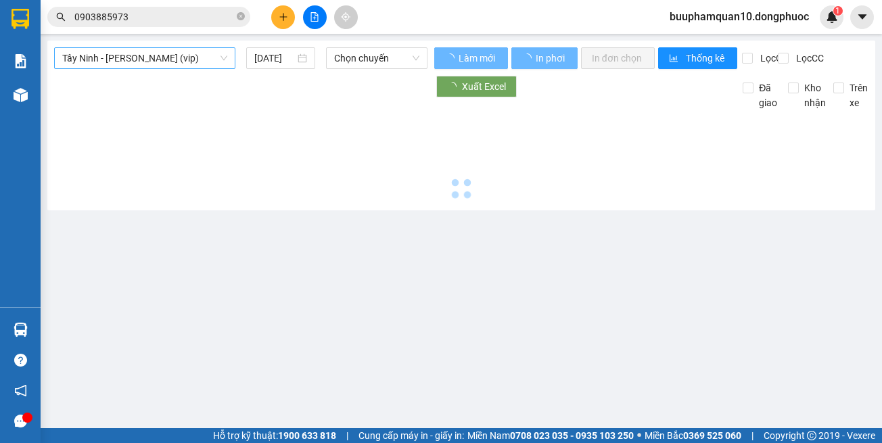
click at [168, 60] on span "Tây Ninh - Hồ Chí Minh (vip)" at bounding box center [144, 58] width 165 height 20
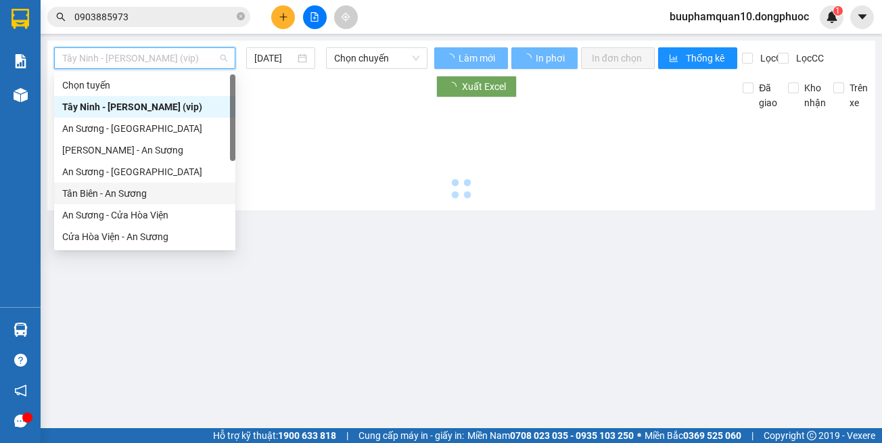
scroll to position [152, 0]
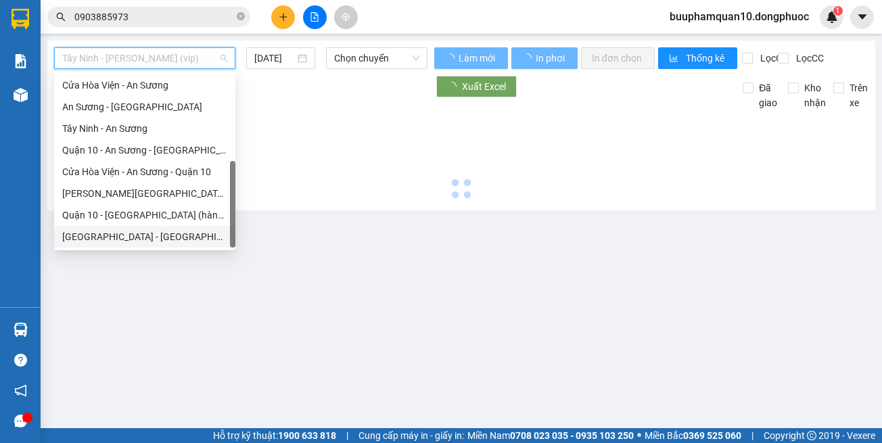
type input "15/09/2025"
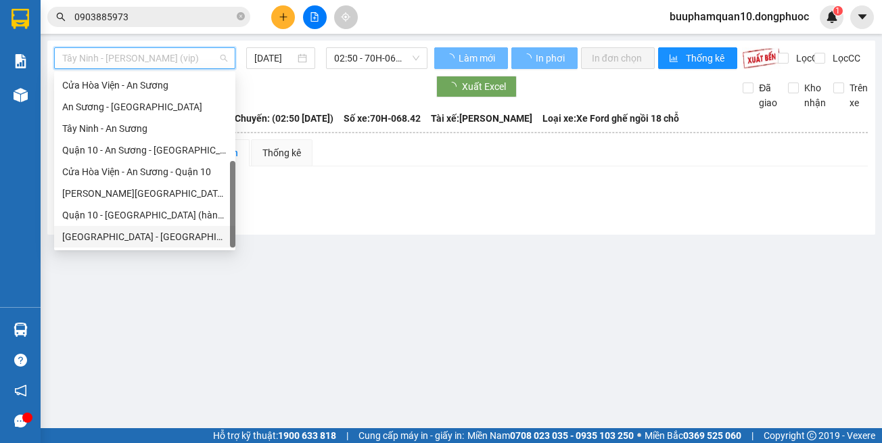
drag, startPoint x: 191, startPoint y: 237, endPoint x: 191, endPoint y: 219, distance: 18.3
click at [192, 237] on div "Hồ Chí Minh - Tây Ninh (vip)" at bounding box center [144, 236] width 165 height 15
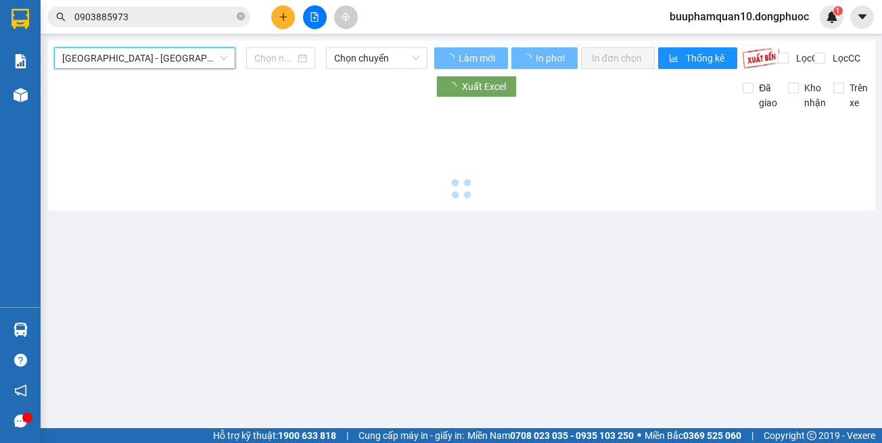
type input "15/09/2025"
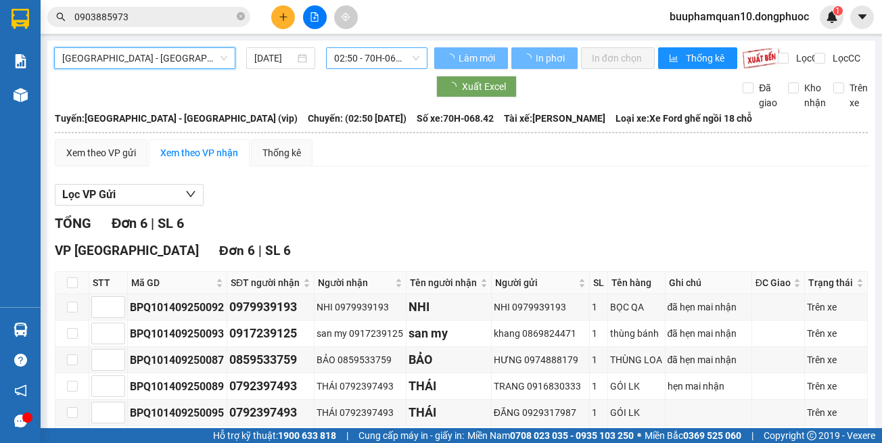
click at [371, 62] on span "02:50 - 70H-068.42" at bounding box center [376, 58] width 85 height 20
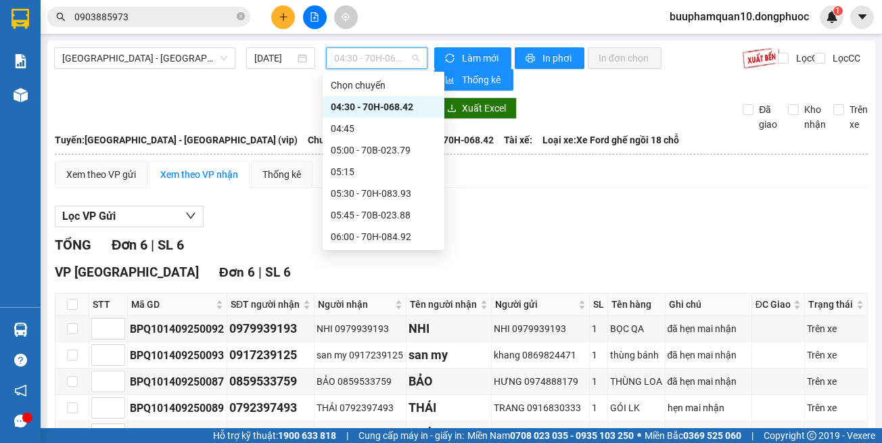
click at [398, 113] on div "04:30 - 70H-068.42" at bounding box center [384, 106] width 106 height 15
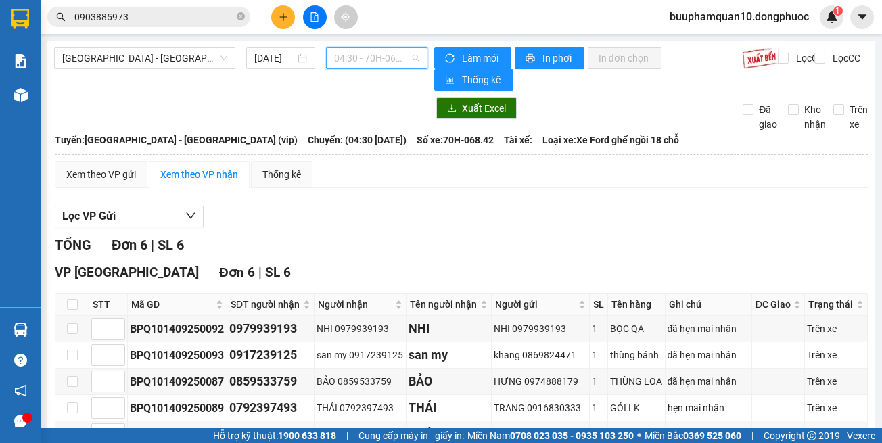
click at [388, 51] on span "04:30 - 70H-068.42" at bounding box center [376, 58] width 85 height 20
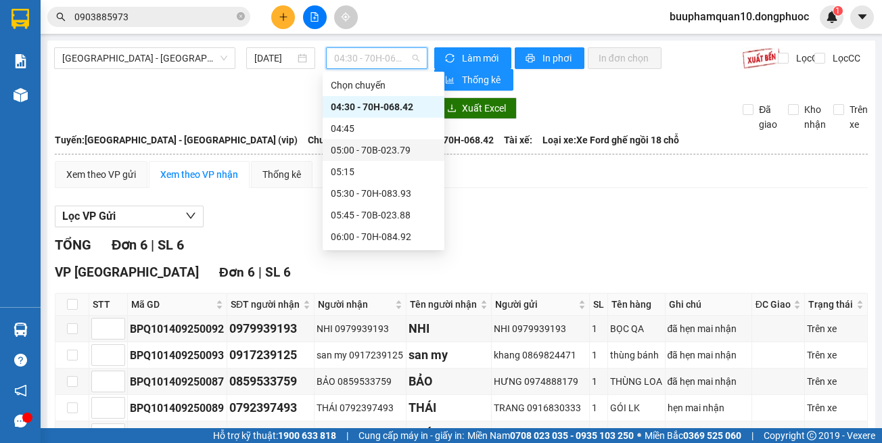
click at [406, 150] on div "05:00 - 70B-023.79" at bounding box center [384, 150] width 106 height 15
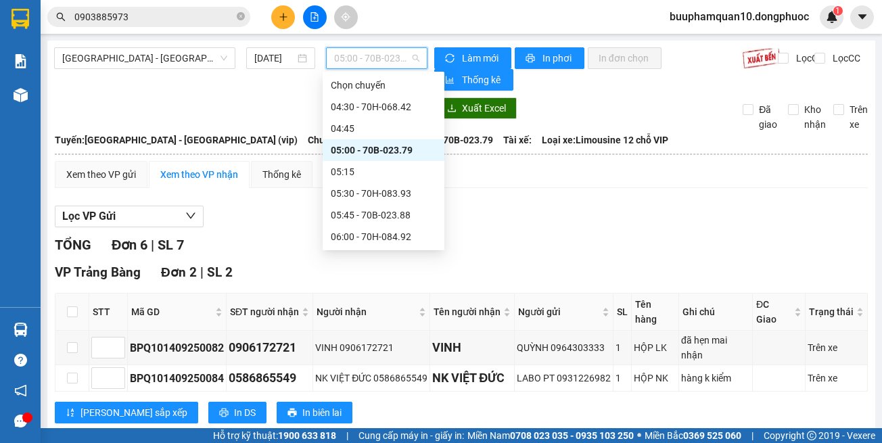
click at [411, 61] on span "05:00 - 70B-023.79" at bounding box center [376, 58] width 85 height 20
click at [412, 187] on div "05:30 - 70H-083.93" at bounding box center [384, 193] width 106 height 15
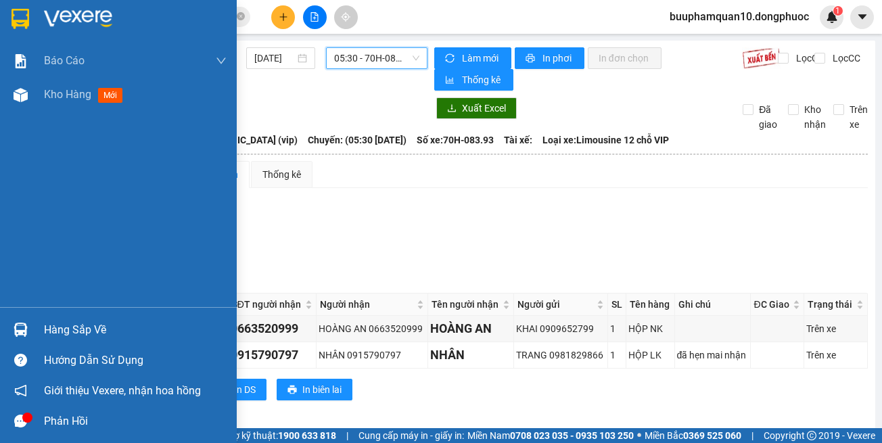
click at [38, 335] on div "Hàng sắp về" at bounding box center [118, 330] width 237 height 30
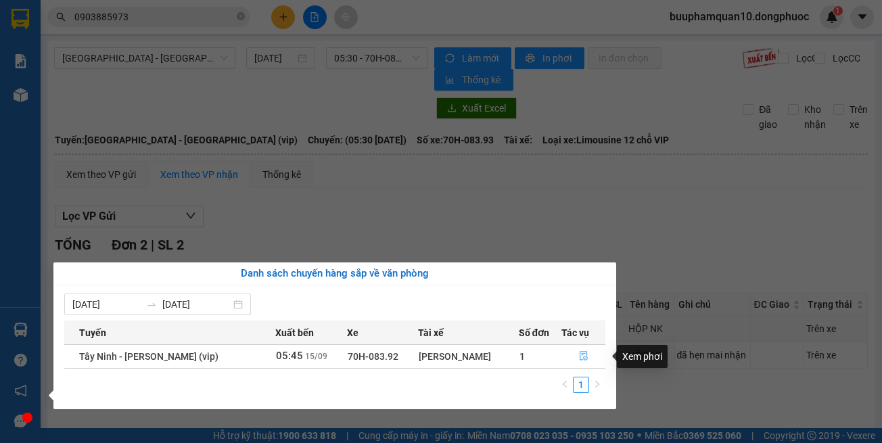
click at [594, 360] on button "button" at bounding box center [583, 357] width 43 height 22
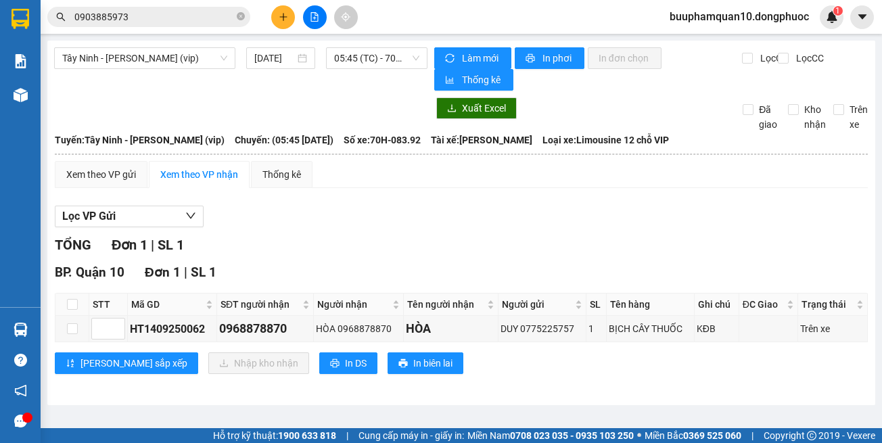
click at [584, 379] on div "BP. Quận 10 Đơn 1 | SL 1 STT Mã GD SĐT người nhận Người nhận Tên người nhận Ngư…" at bounding box center [461, 324] width 813 height 122
drag, startPoint x: 430, startPoint y: 210, endPoint x: 370, endPoint y: 112, distance: 115.1
click at [429, 206] on div "Lọc VP Gửi" at bounding box center [461, 217] width 813 height 22
